Goal: Task Accomplishment & Management: Manage account settings

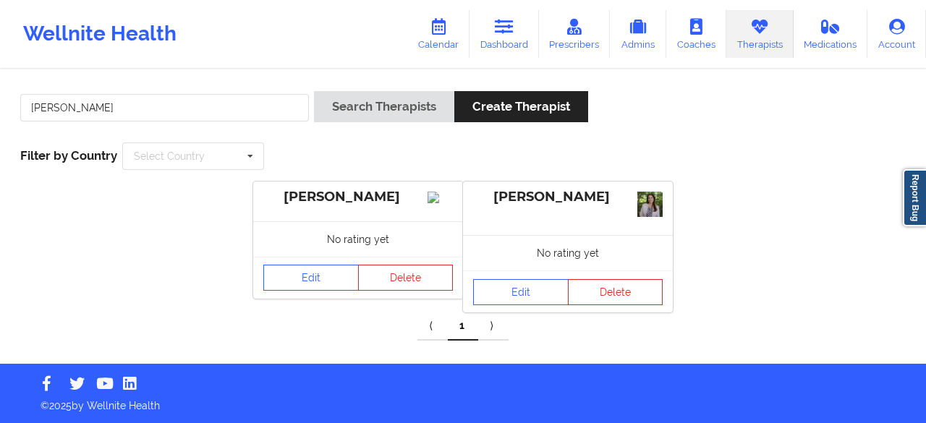
type input "[PERSON_NAME]"
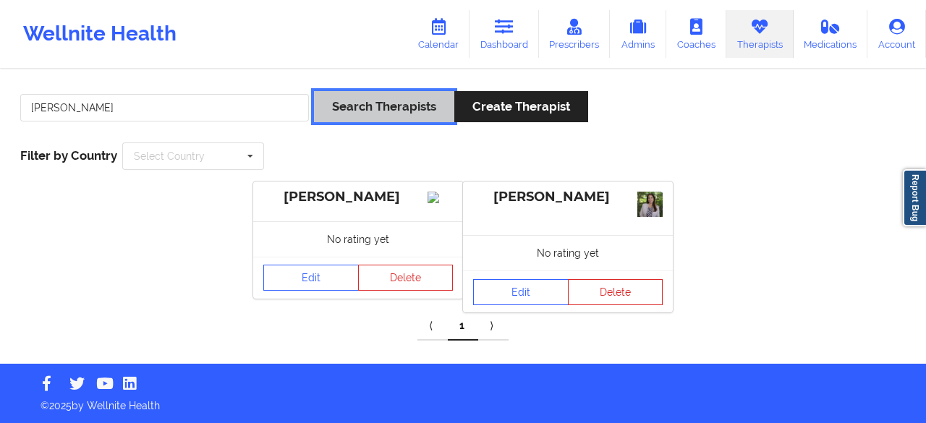
click at [336, 116] on button "Search Therapists" at bounding box center [384, 106] width 140 height 31
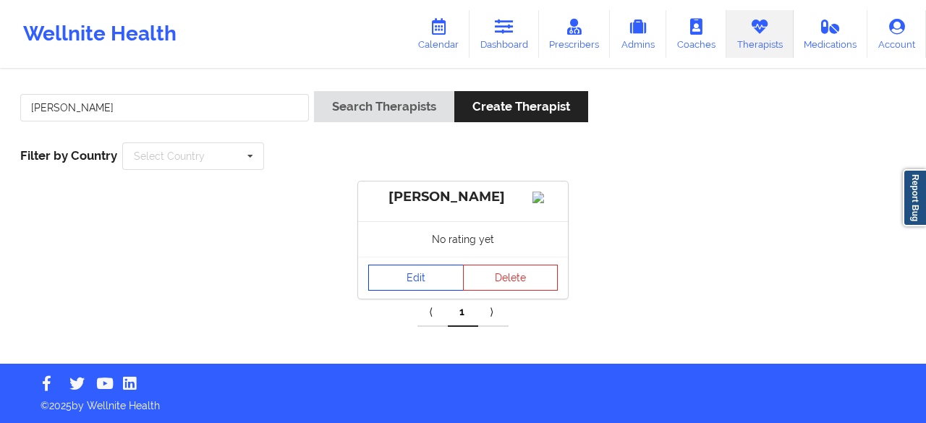
click at [420, 291] on link "Edit" at bounding box center [415, 278] width 95 height 26
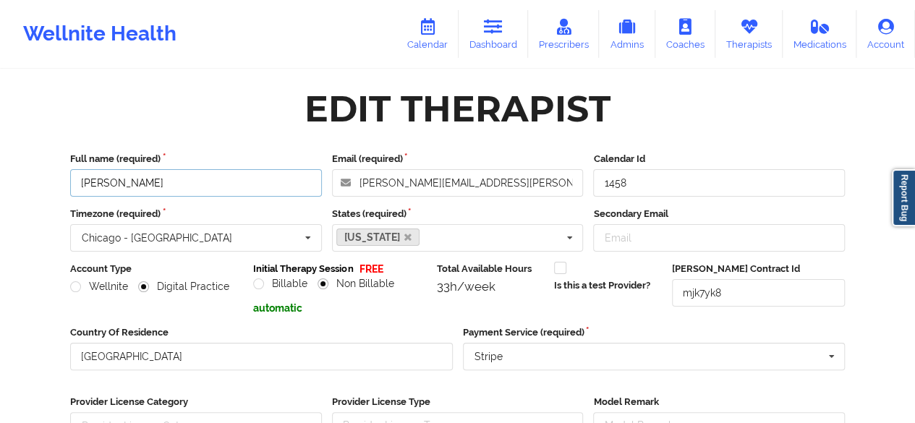
drag, startPoint x: 155, startPoint y: 187, endPoint x: 51, endPoint y: 189, distance: 104.2
click at [51, 189] on div "Edit Therapist Full name (required) [PERSON_NAME] Email (required) [PERSON_NAME…" at bounding box center [457, 336] width 815 height 510
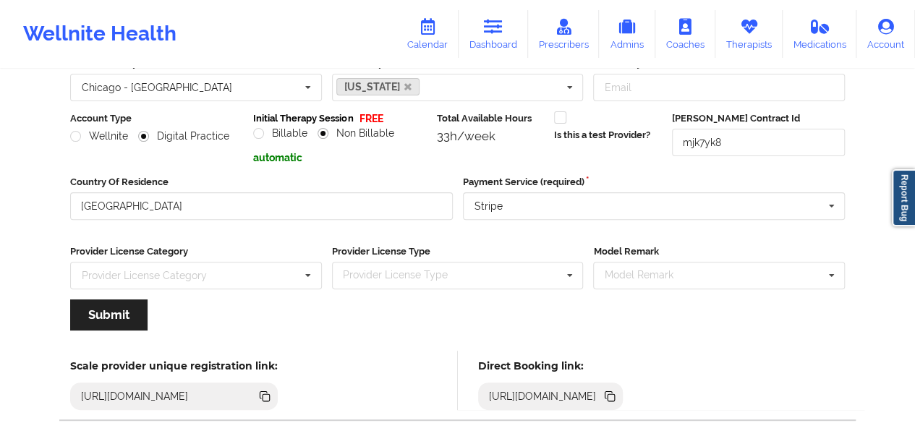
scroll to position [158, 0]
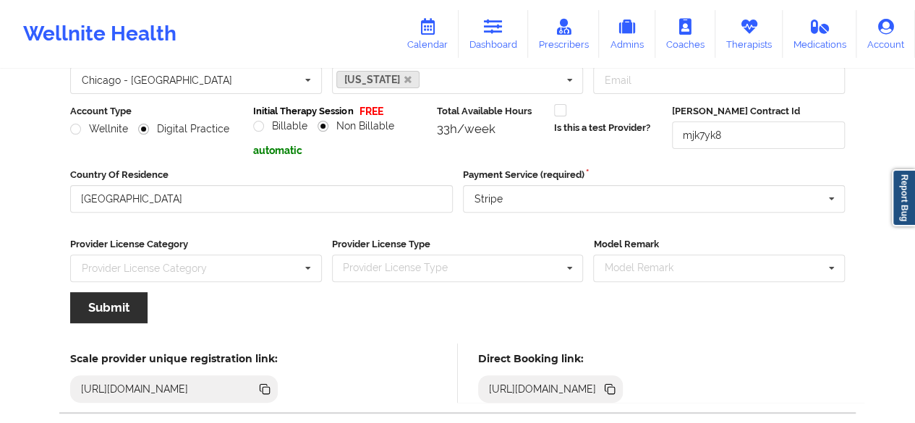
type input "[PERSON_NAME] [PERSON_NAME]"
click at [108, 308] on button "Submit" at bounding box center [108, 307] width 77 height 31
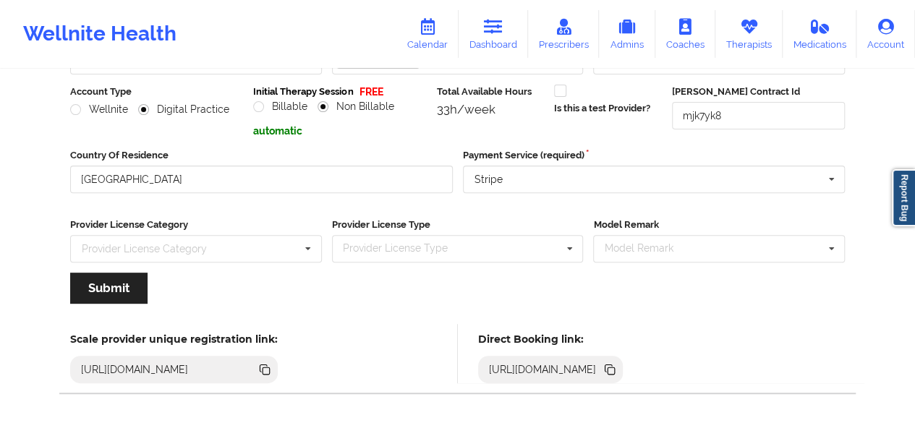
scroll to position [178, 0]
click at [103, 294] on button "Submit" at bounding box center [108, 287] width 77 height 31
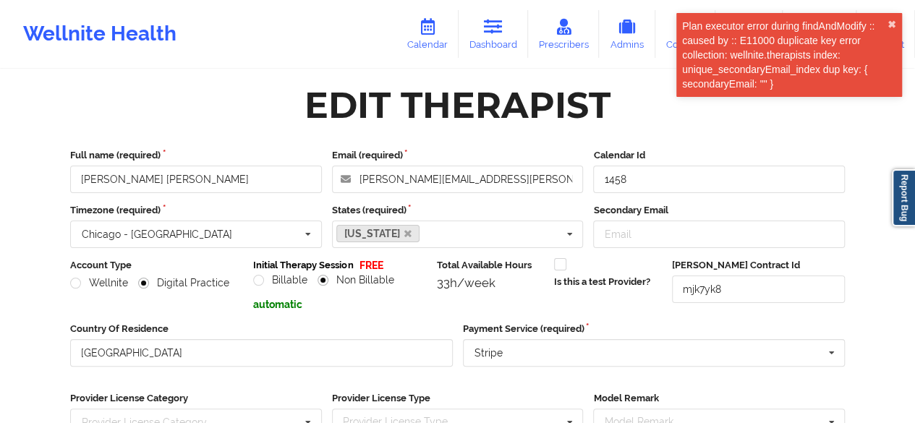
scroll to position [0, 0]
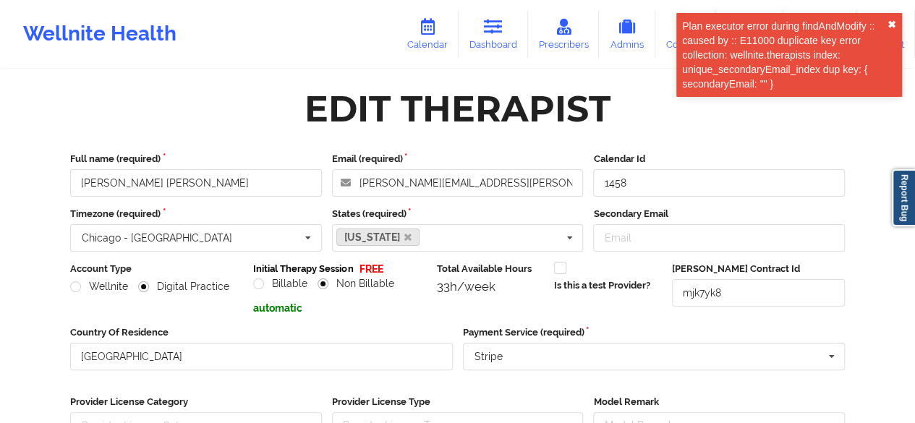
click at [892, 24] on button "✖︎" at bounding box center [892, 25] width 9 height 12
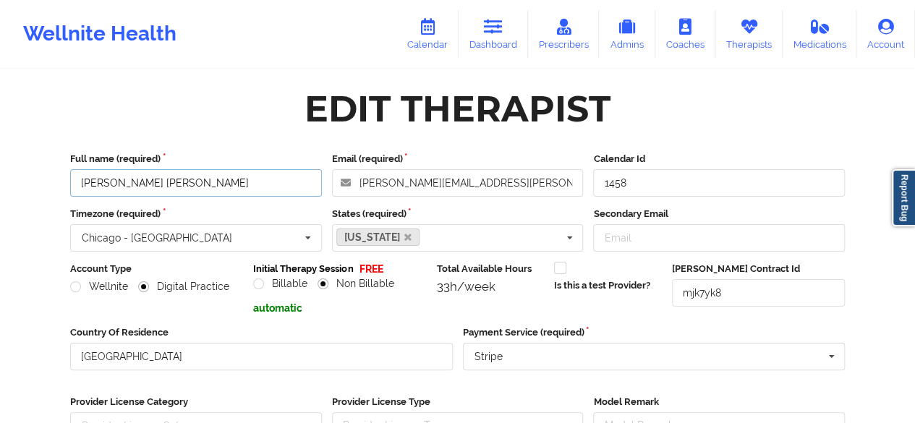
click at [193, 189] on input "[PERSON_NAME] [PERSON_NAME]" at bounding box center [196, 182] width 252 height 27
click at [754, 37] on link "Therapists" at bounding box center [748, 34] width 67 height 48
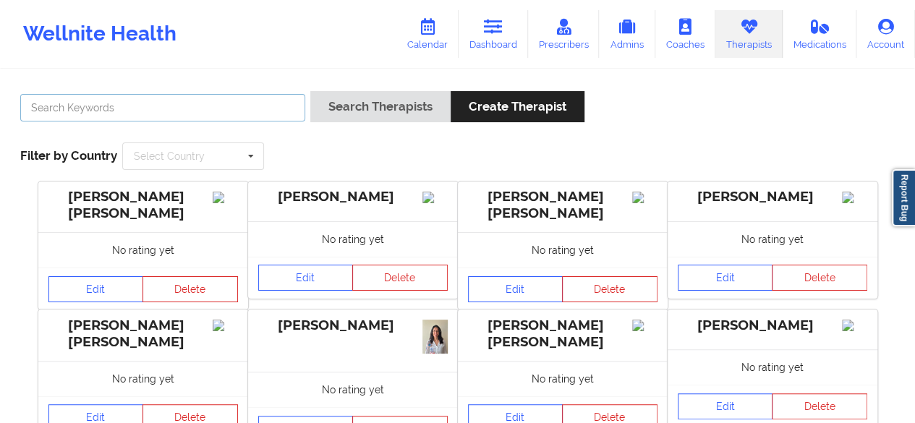
click at [108, 116] on input "text" at bounding box center [162, 107] width 285 height 27
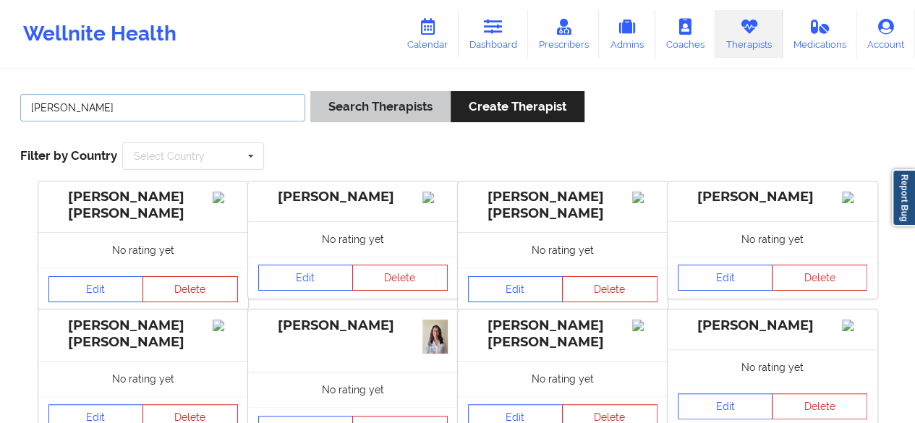
type input "[PERSON_NAME]"
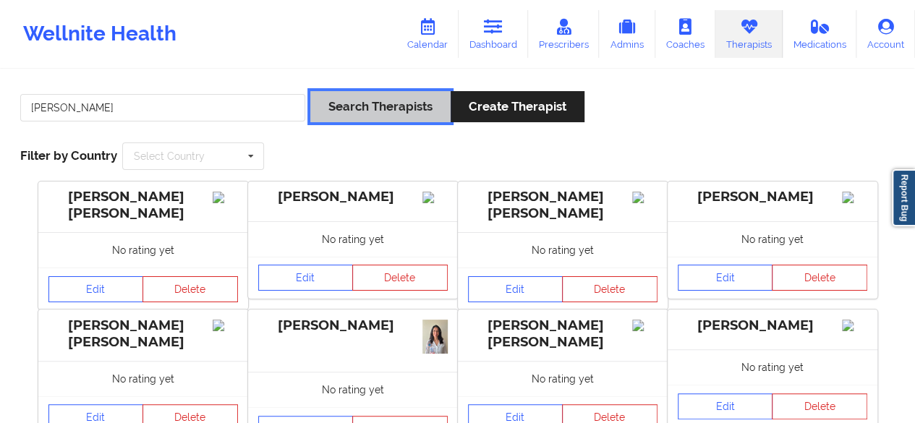
click at [344, 119] on button "Search Therapists" at bounding box center [380, 106] width 140 height 31
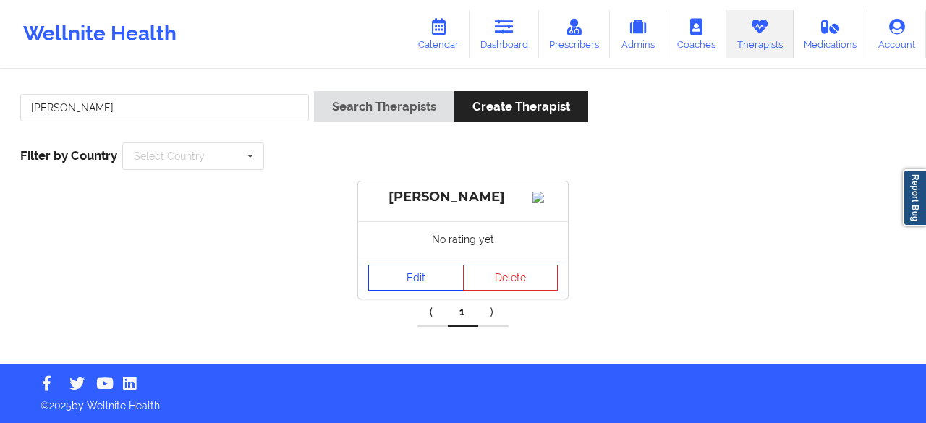
click at [409, 291] on link "Edit" at bounding box center [415, 278] width 95 height 26
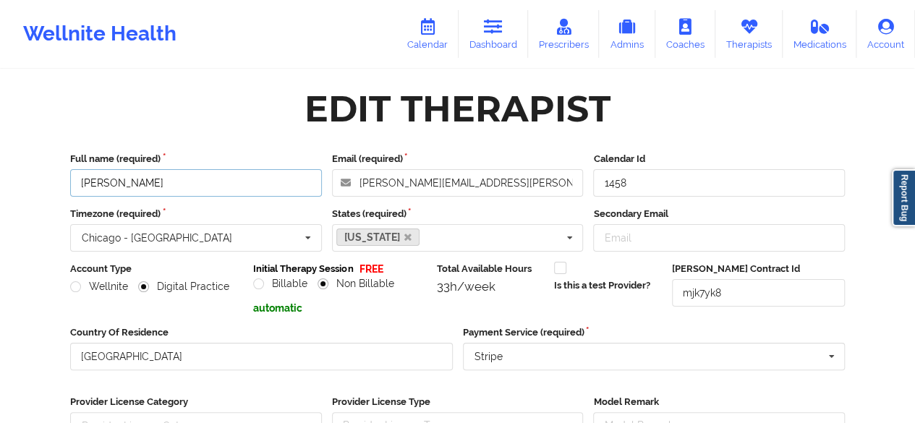
drag, startPoint x: 177, startPoint y: 192, endPoint x: 69, endPoint y: 187, distance: 107.9
click at [70, 187] on input "[PERSON_NAME]" at bounding box center [196, 182] width 252 height 27
click at [175, 187] on input "[PERSON_NAME]" at bounding box center [196, 182] width 252 height 27
drag, startPoint x: 175, startPoint y: 187, endPoint x: 48, endPoint y: 184, distance: 126.6
click at [48, 184] on div "Edit Therapist Full name (required) [PERSON_NAME] Email (required) [PERSON_NAME…" at bounding box center [457, 336] width 835 height 530
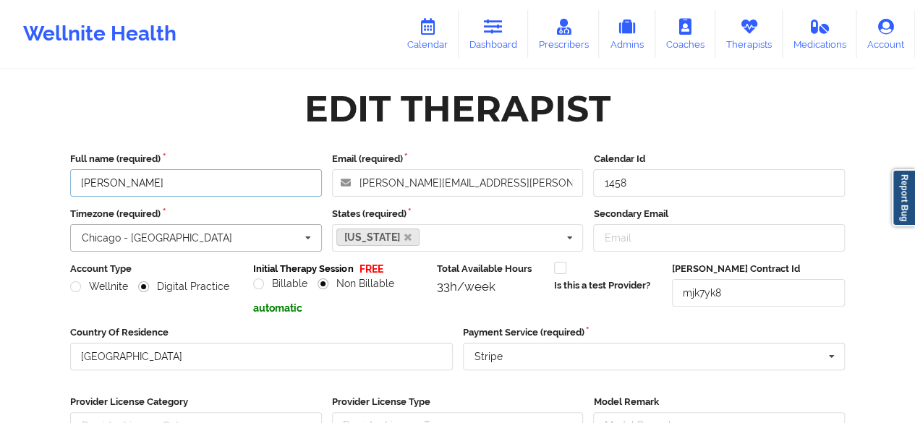
type input "[PERSON_NAME] [PERSON_NAME]"
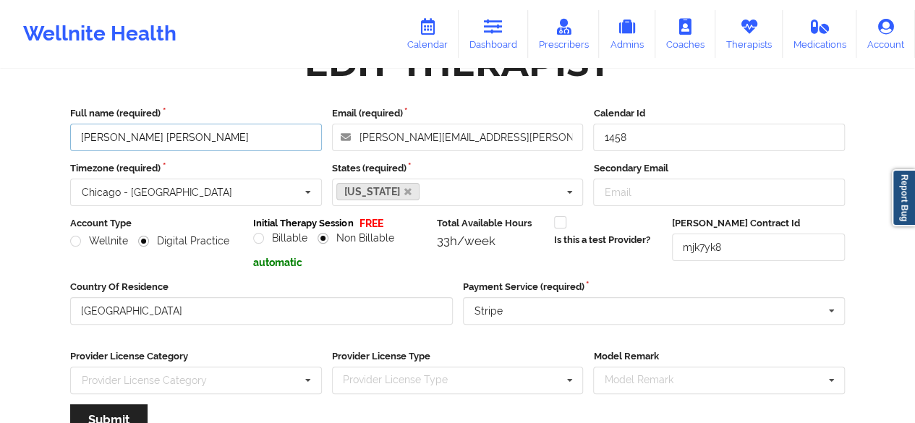
scroll to position [45, 0]
click at [101, 409] on button "Submit" at bounding box center [108, 420] width 77 height 31
drag, startPoint x: 493, startPoint y: 142, endPoint x: 357, endPoint y: 141, distance: 136.0
click at [357, 141] on input "[PERSON_NAME][EMAIL_ADDRESS][PERSON_NAME][DOMAIN_NAME]" at bounding box center [458, 137] width 252 height 27
click at [660, 187] on input "Secondary Email" at bounding box center [719, 192] width 252 height 27
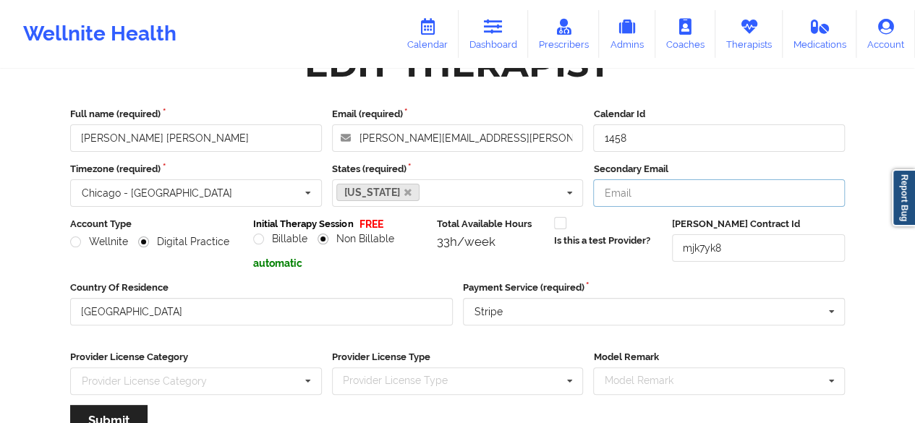
paste input "[PERSON_NAME][EMAIL_ADDRESS][PERSON_NAME][DOMAIN_NAME]"
type input "[PERSON_NAME][EMAIL_ADDRESS][PERSON_NAME][DOMAIN_NAME]"
click at [17, 156] on div "Wellnite Health Calendar Dashboard Prescribers Admins Coaches Therapists Medica…" at bounding box center [457, 255] width 915 height 601
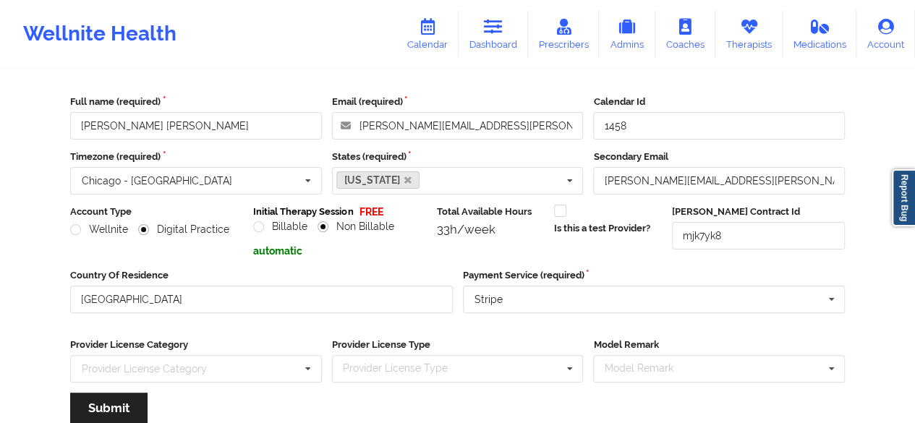
scroll to position [56, 0]
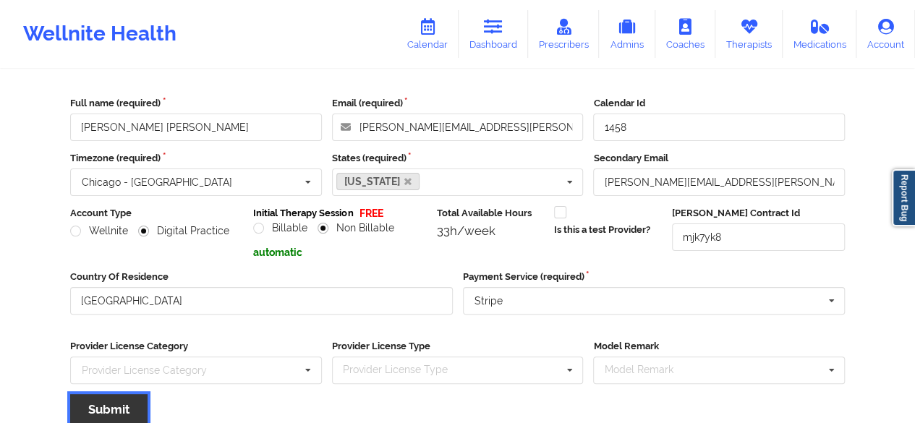
click at [107, 404] on button "Submit" at bounding box center [108, 409] width 77 height 31
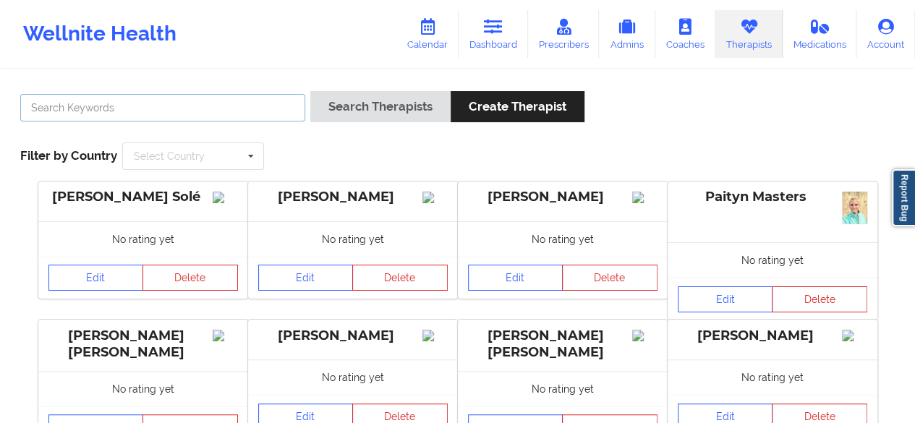
click at [98, 105] on input "text" at bounding box center [162, 107] width 285 height 27
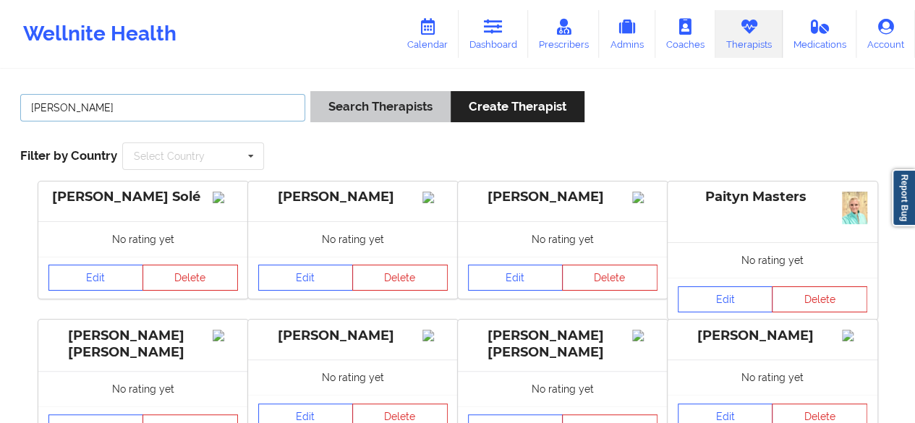
type input "[PERSON_NAME]"
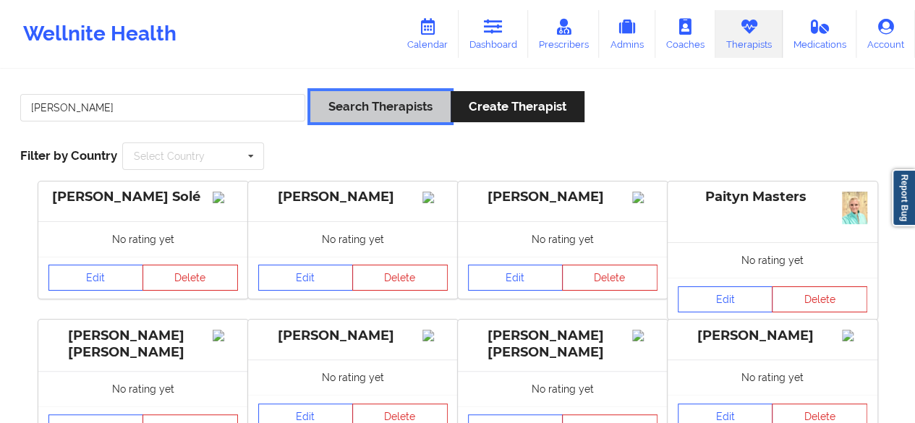
click at [354, 116] on button "Search Therapists" at bounding box center [380, 106] width 140 height 31
